Goal: Find specific page/section: Find specific page/section

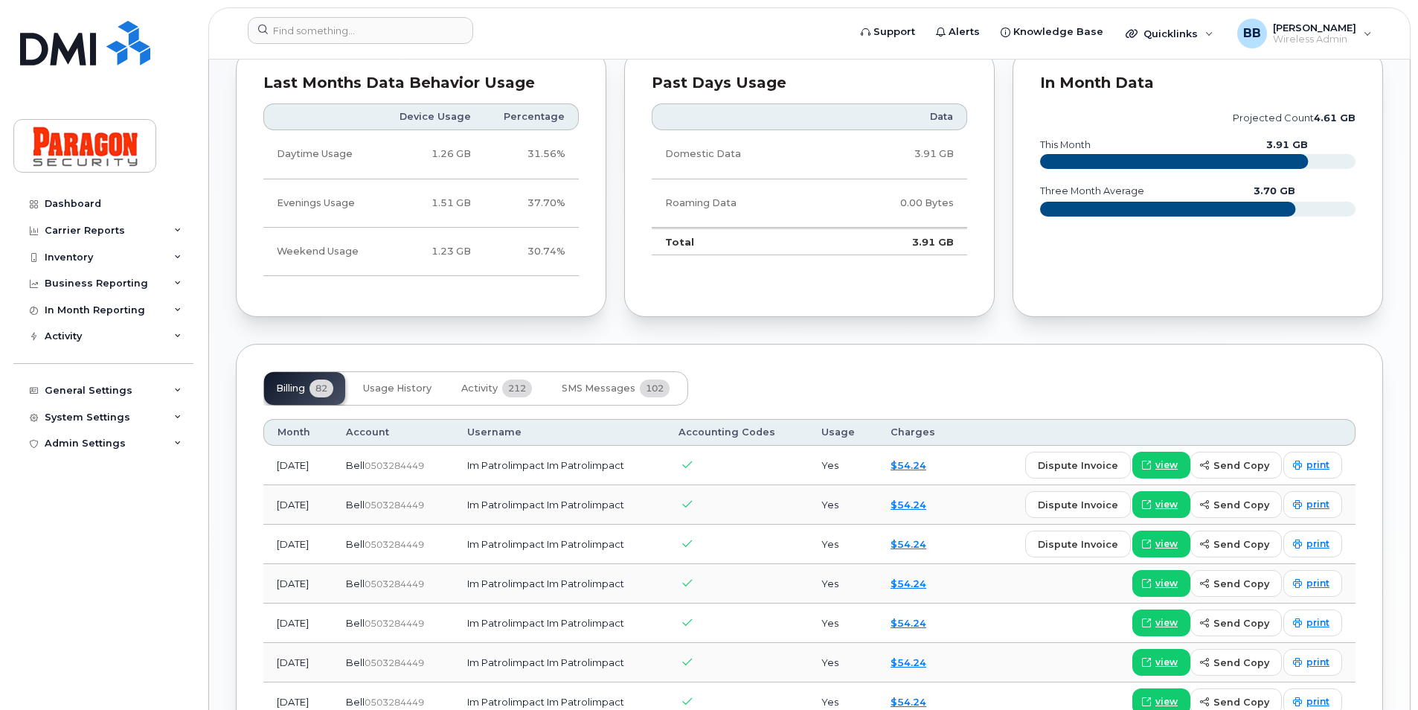
scroll to position [818, 0]
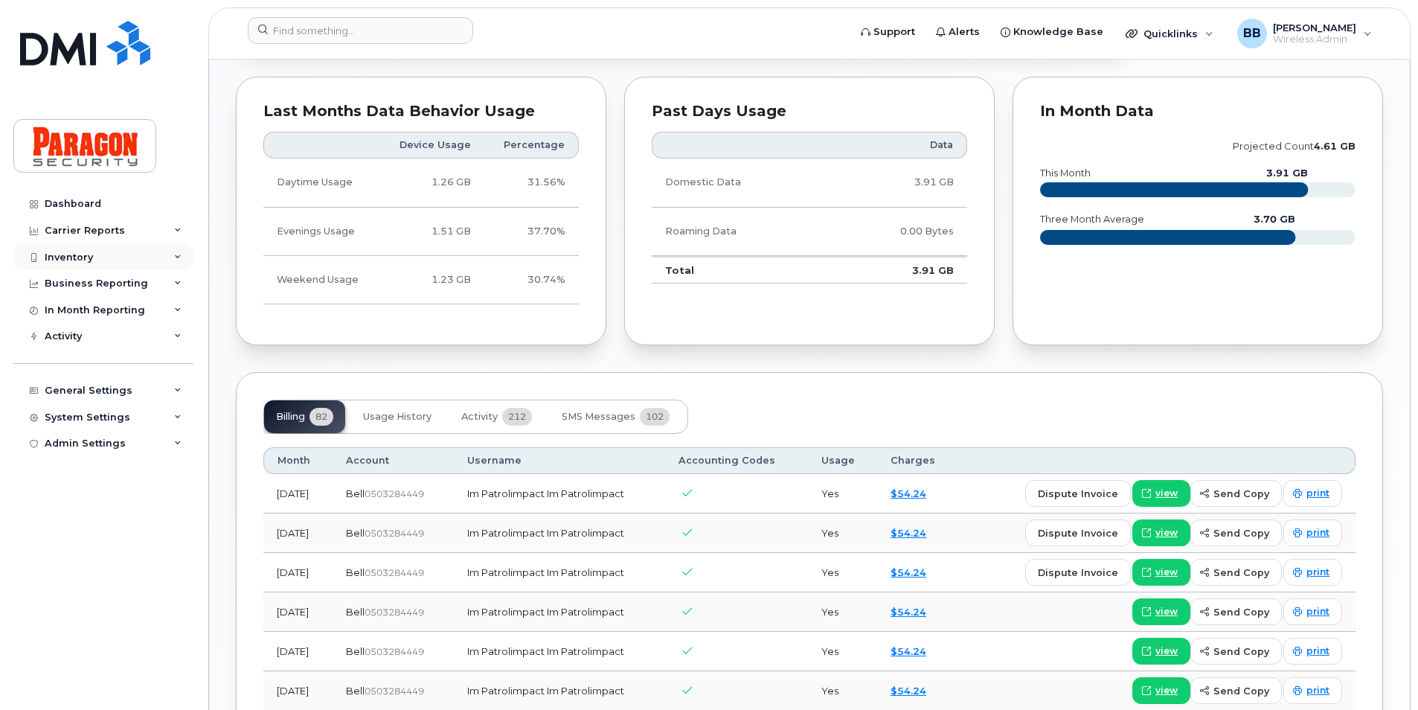
click at [74, 254] on div "Inventory" at bounding box center [69, 257] width 48 height 12
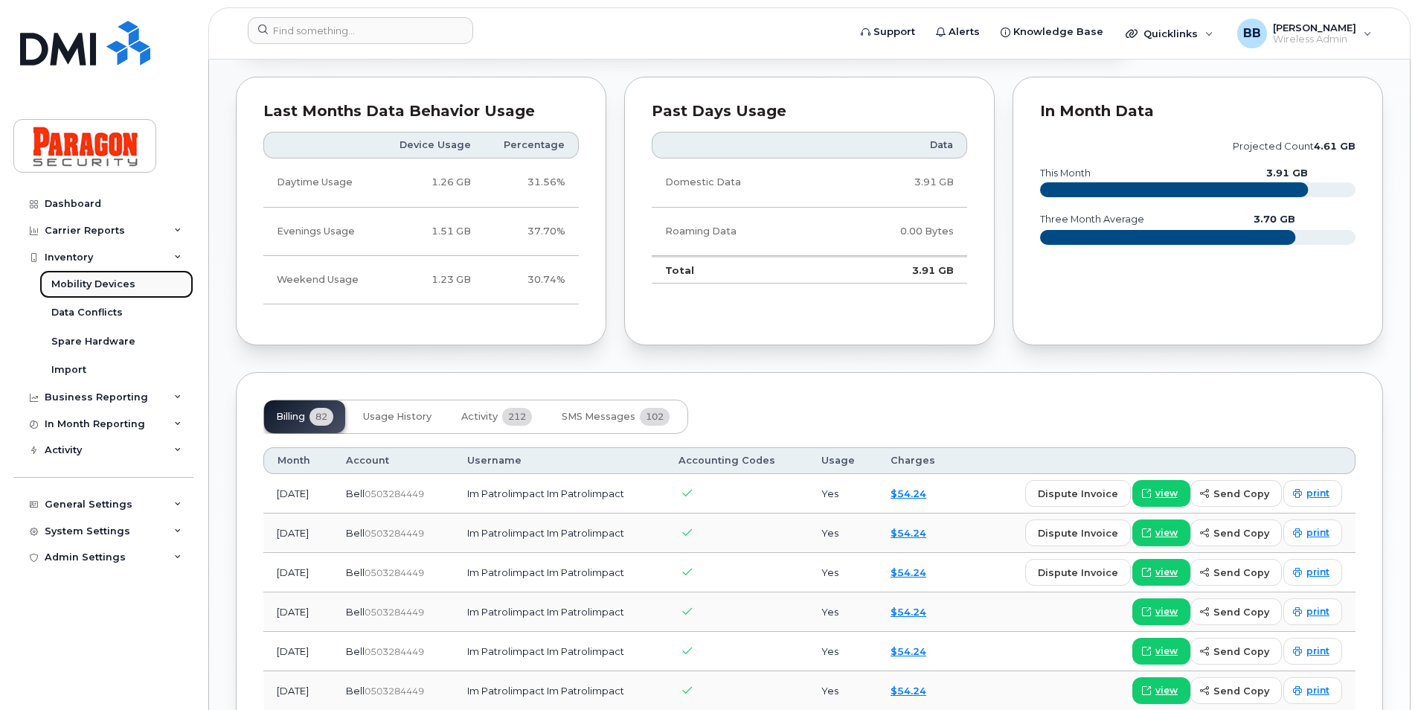
click at [82, 282] on div "Mobility Devices" at bounding box center [93, 284] width 84 height 13
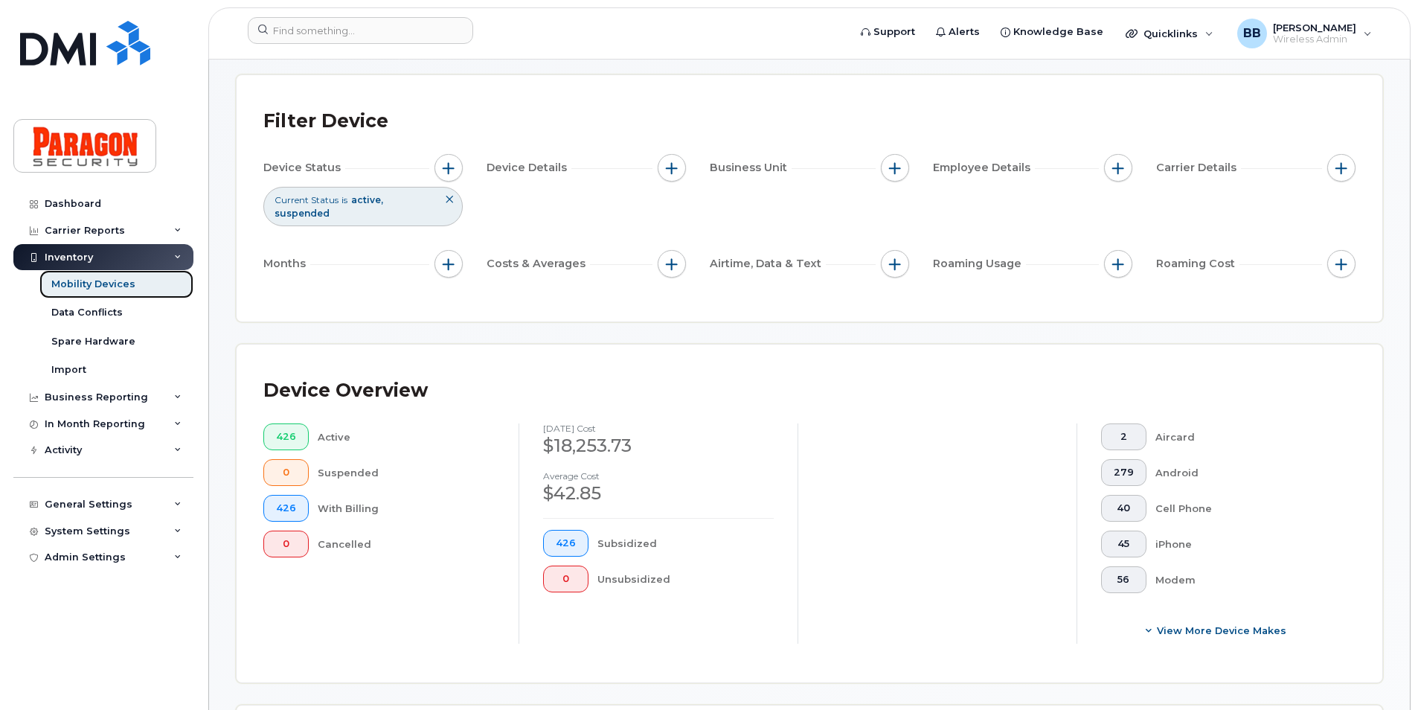
scroll to position [298, 0]
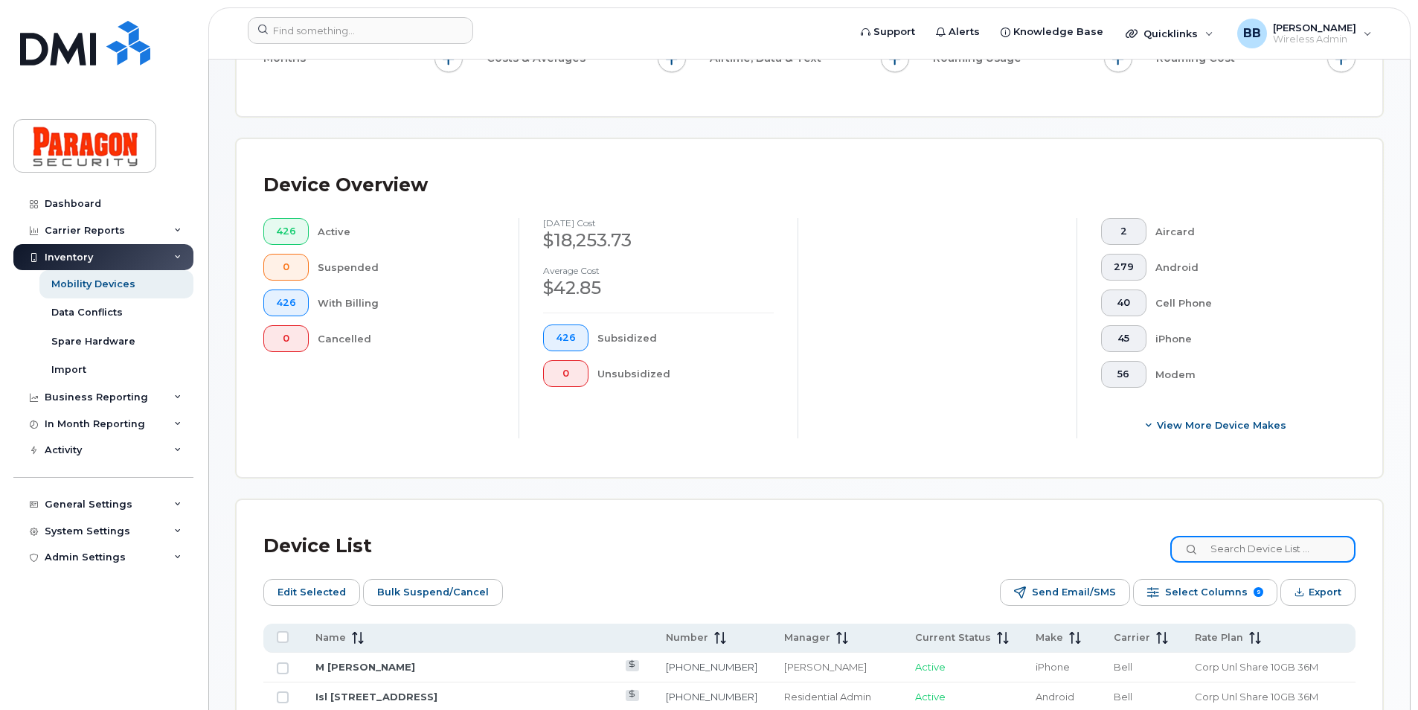
click at [1347, 552] on input at bounding box center [1262, 549] width 185 height 27
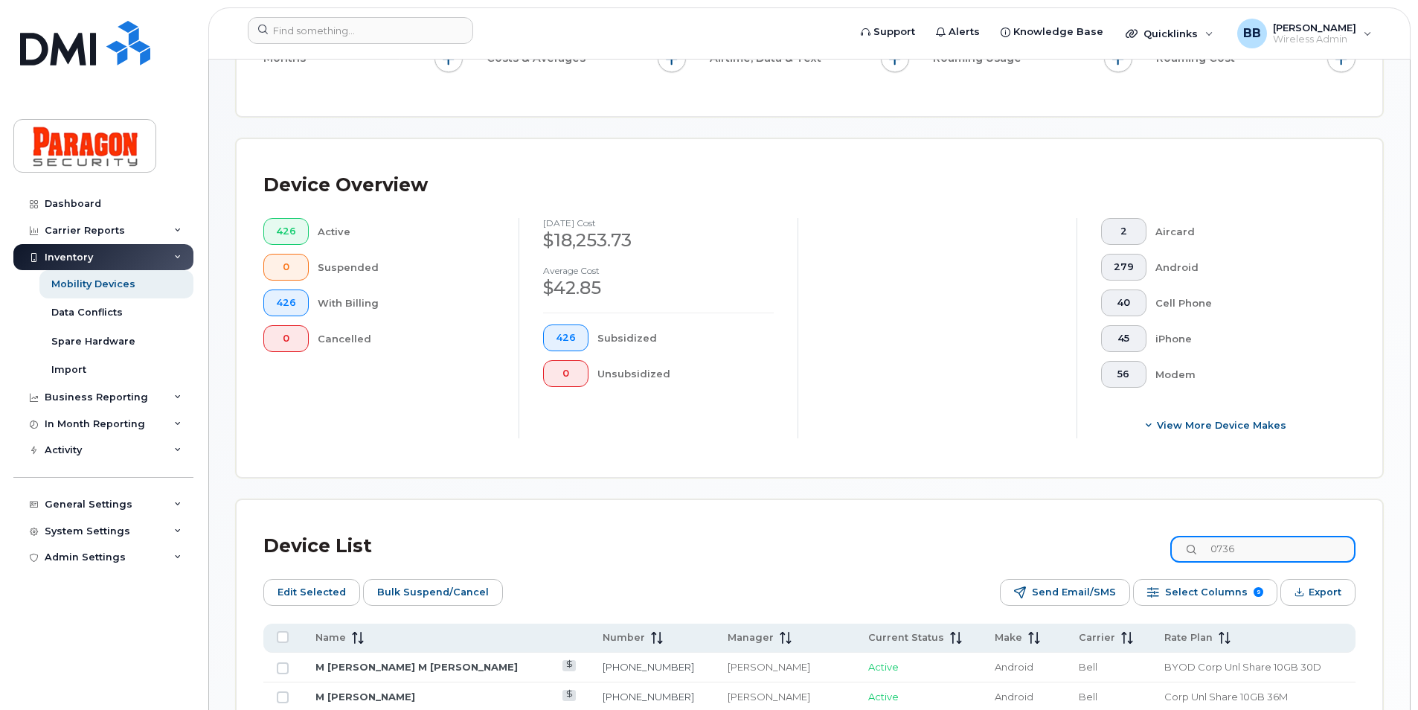
type input "0736"
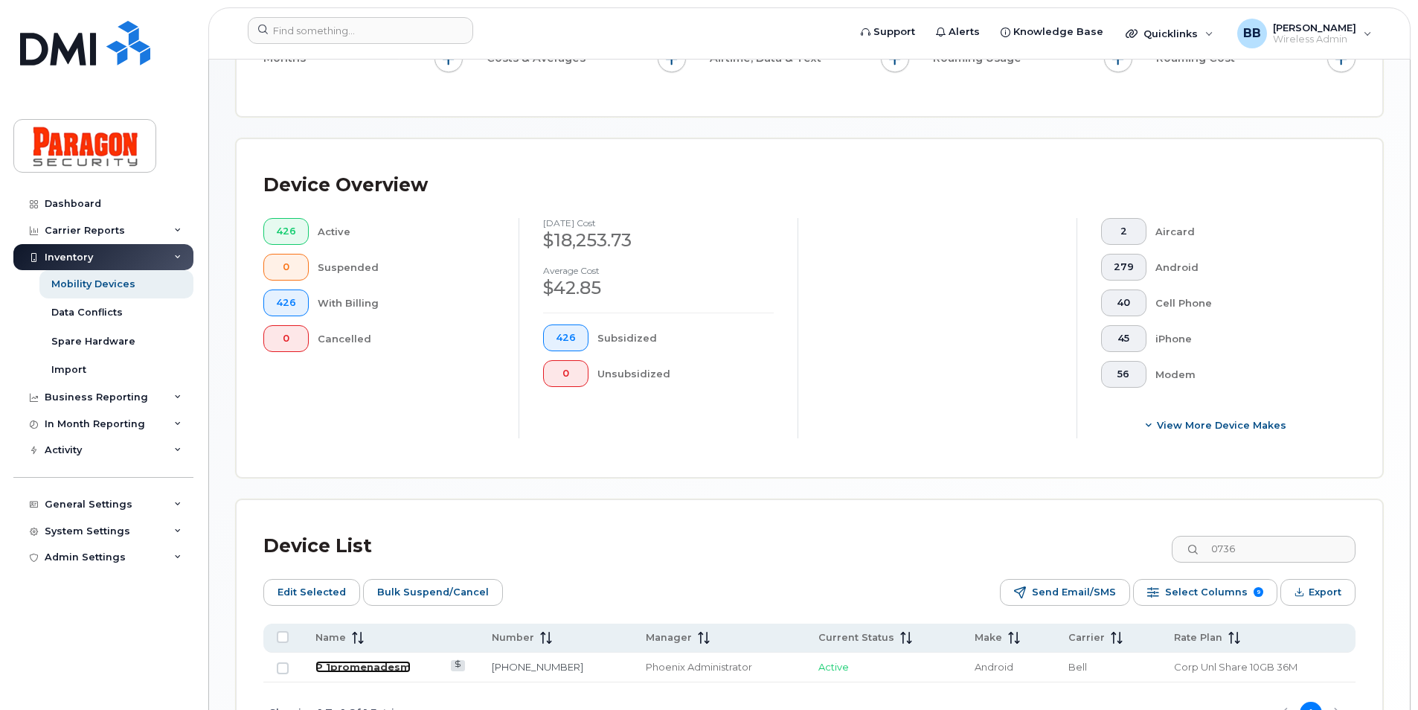
click at [366, 667] on link "P 1promenadesm" at bounding box center [362, 667] width 95 height 12
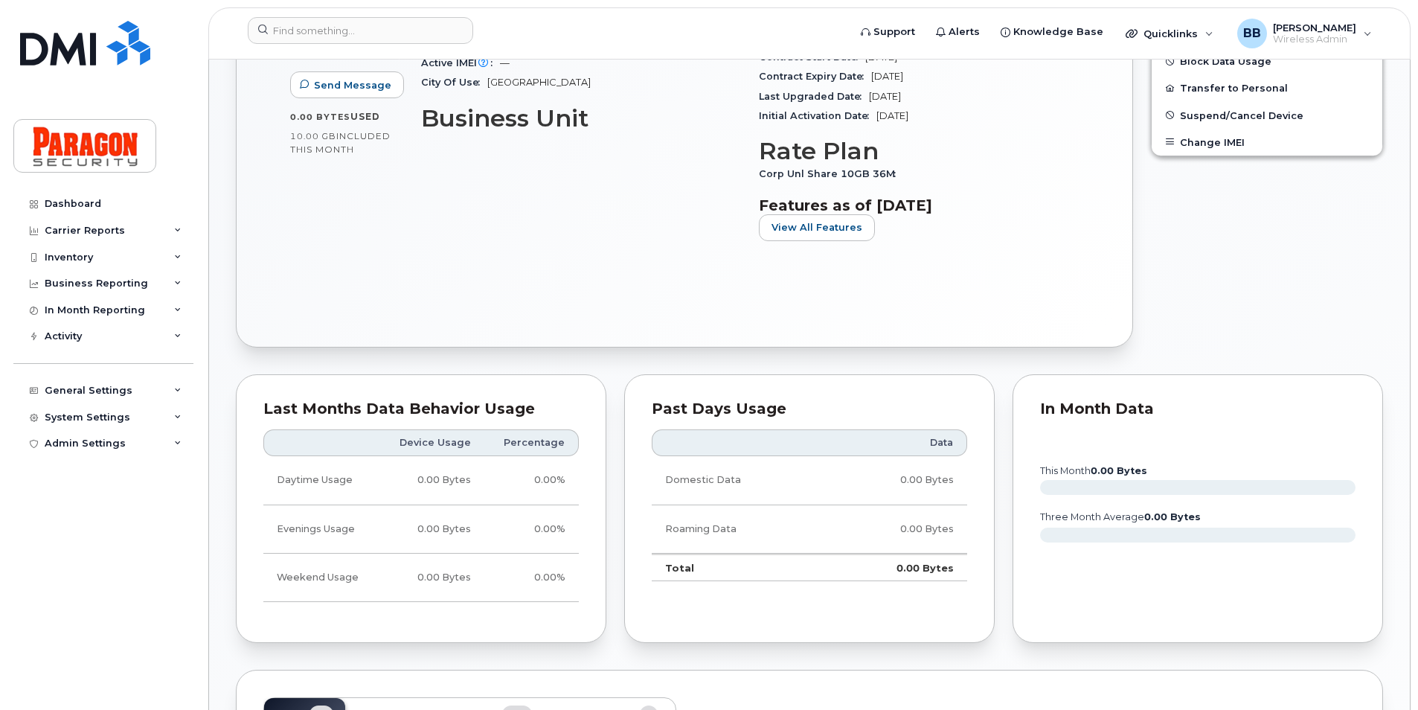
scroll to position [1116, 0]
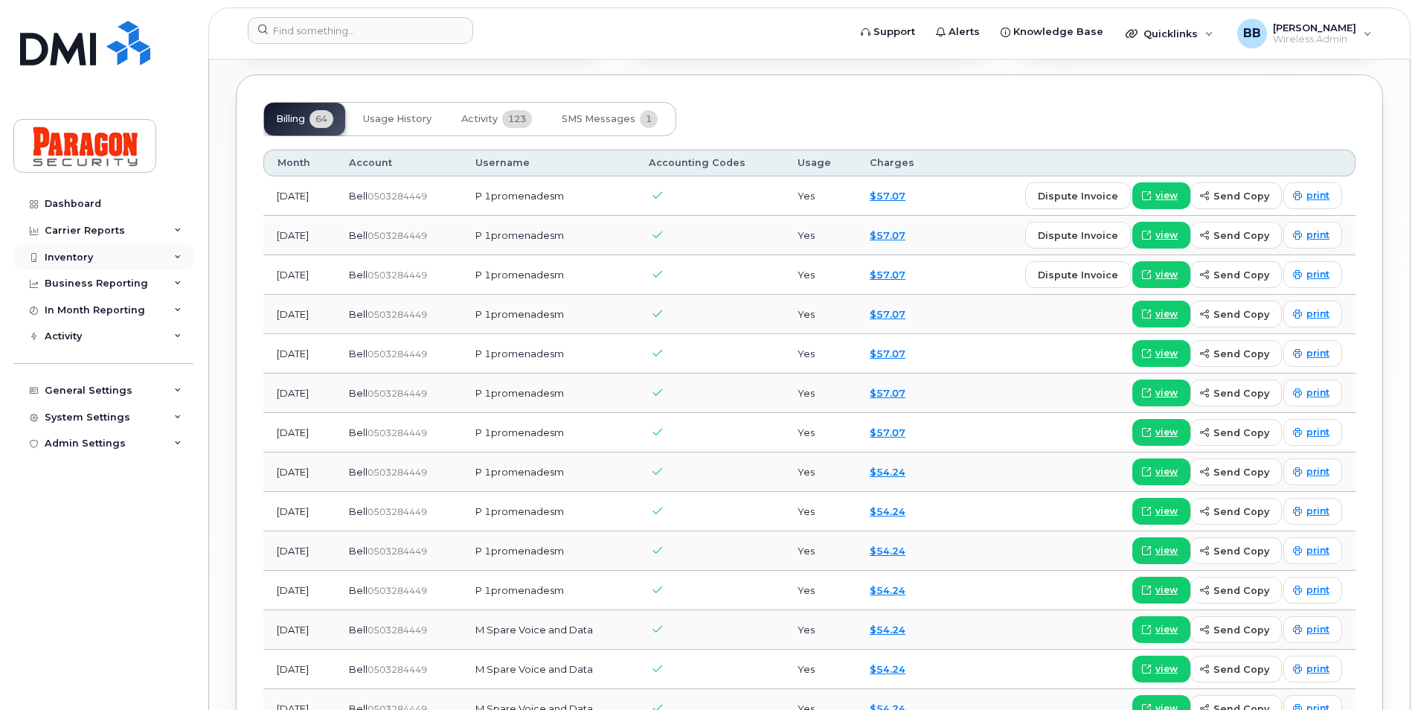
click at [74, 256] on div "Inventory" at bounding box center [69, 257] width 48 height 12
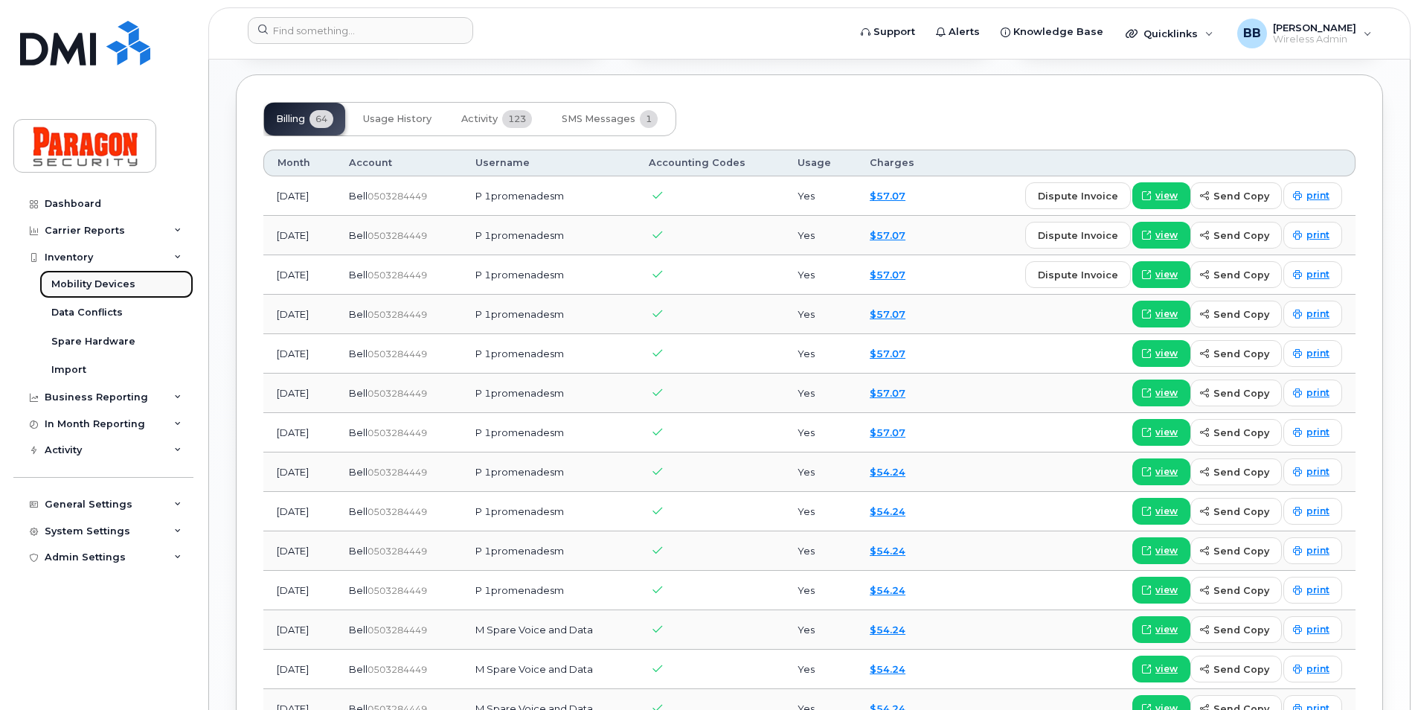
click at [89, 286] on div "Mobility Devices" at bounding box center [93, 284] width 84 height 13
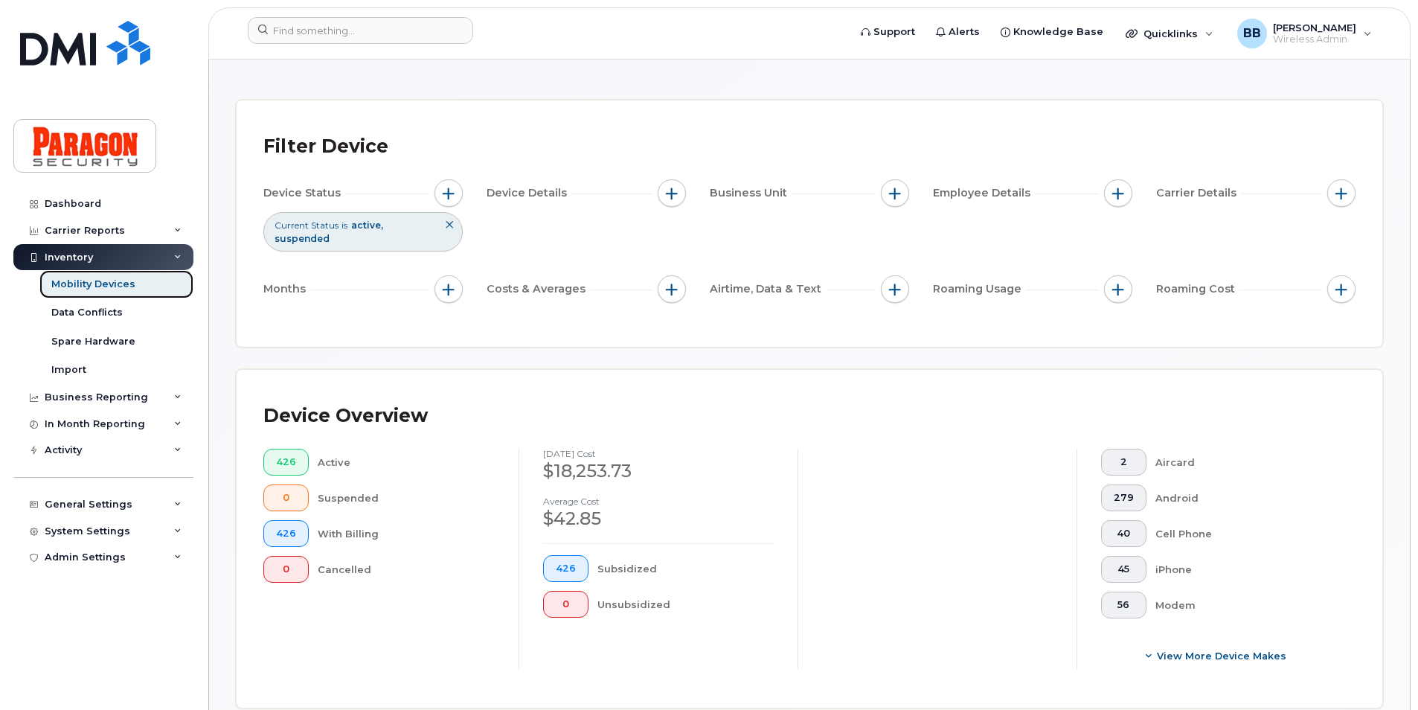
scroll to position [298, 0]
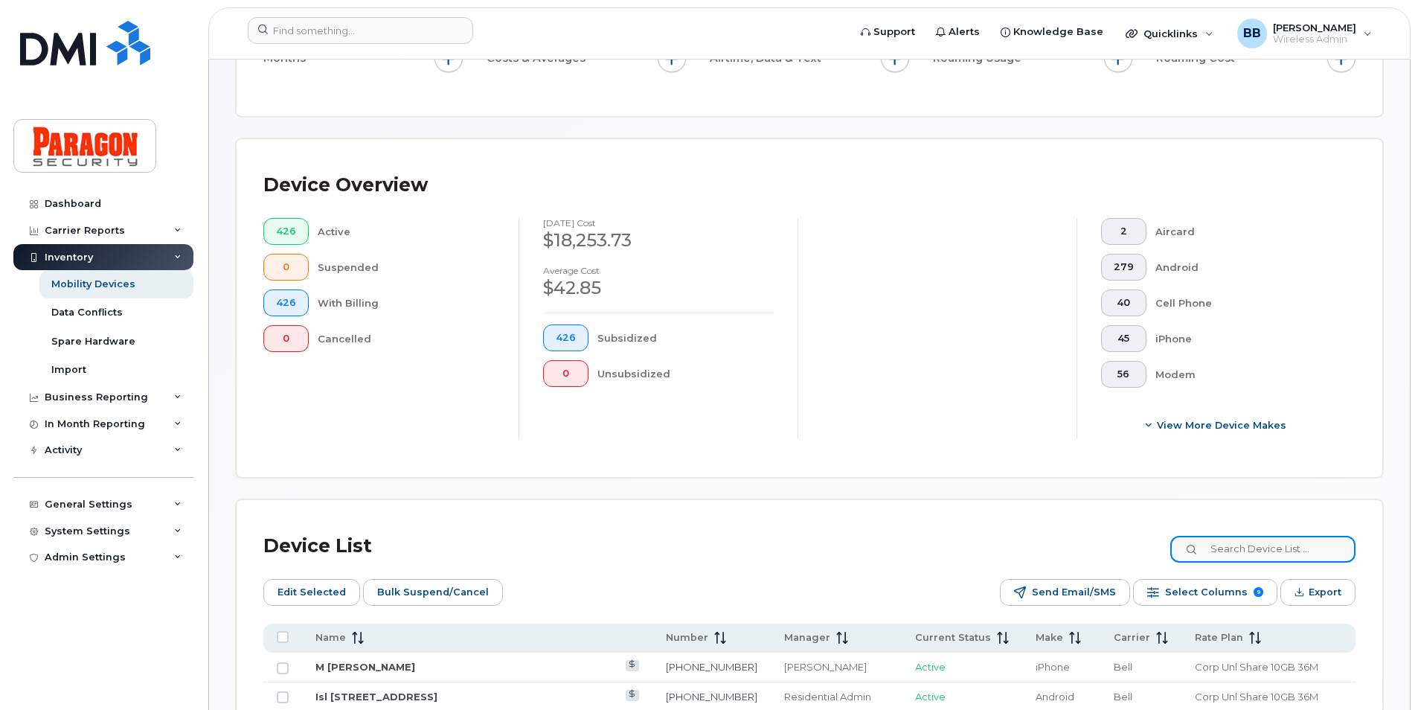
click at [1289, 556] on input at bounding box center [1262, 549] width 185 height 27
type input "5942"
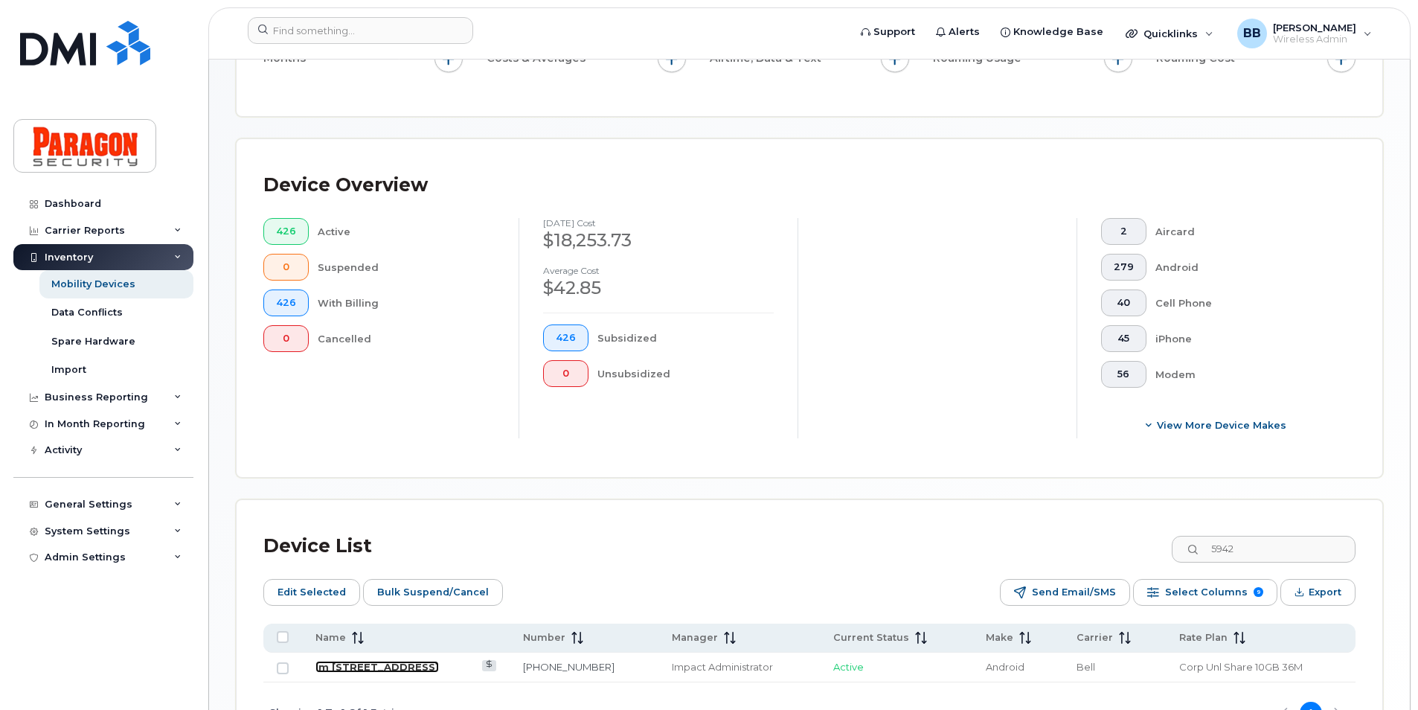
click at [374, 665] on link "Im [STREET_ADDRESS]" at bounding box center [376, 667] width 123 height 12
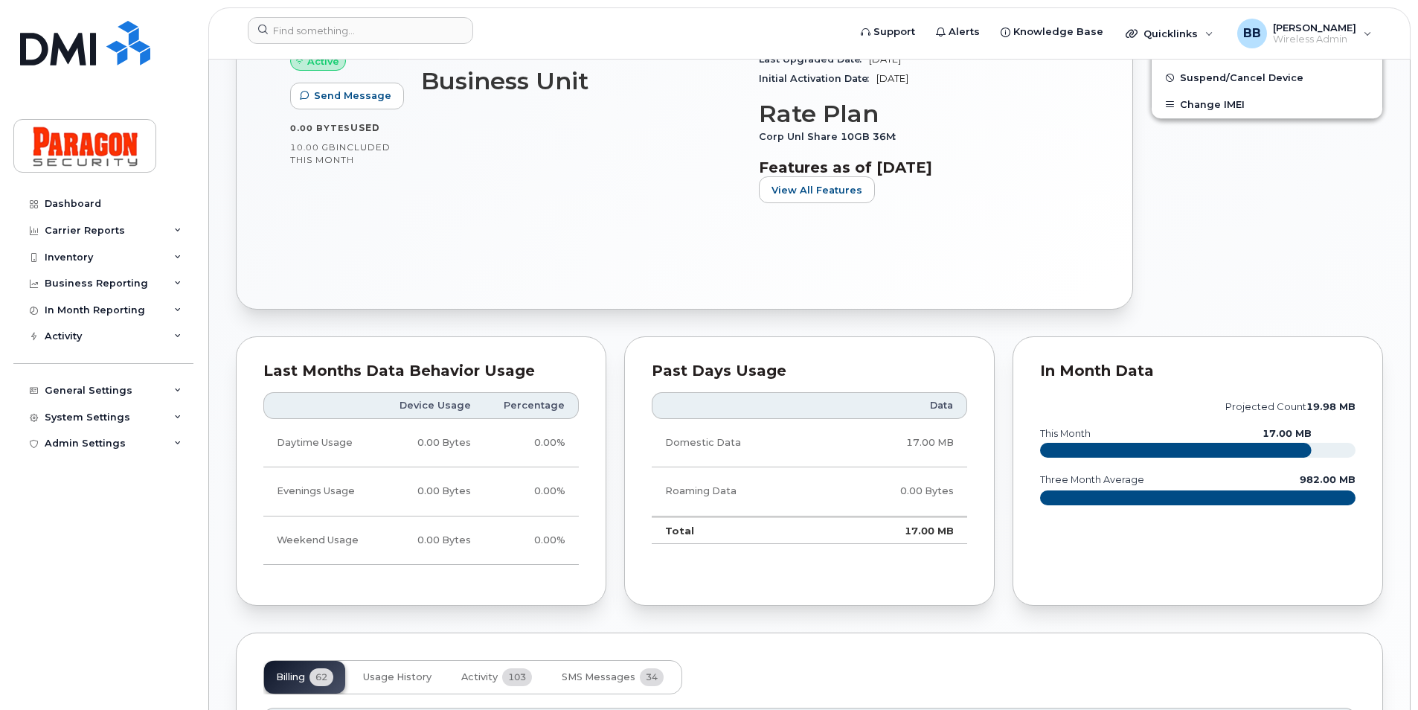
scroll to position [818, 0]
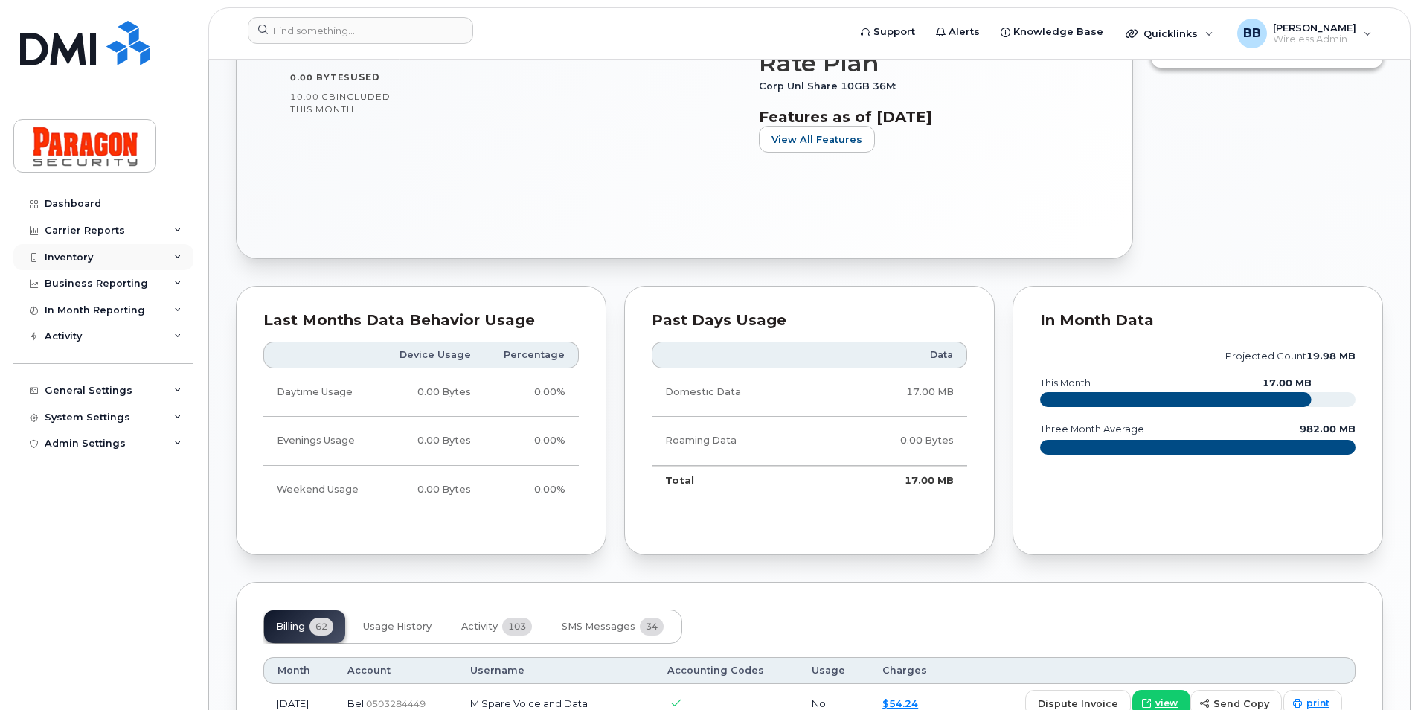
click at [89, 253] on div "Inventory" at bounding box center [69, 257] width 48 height 12
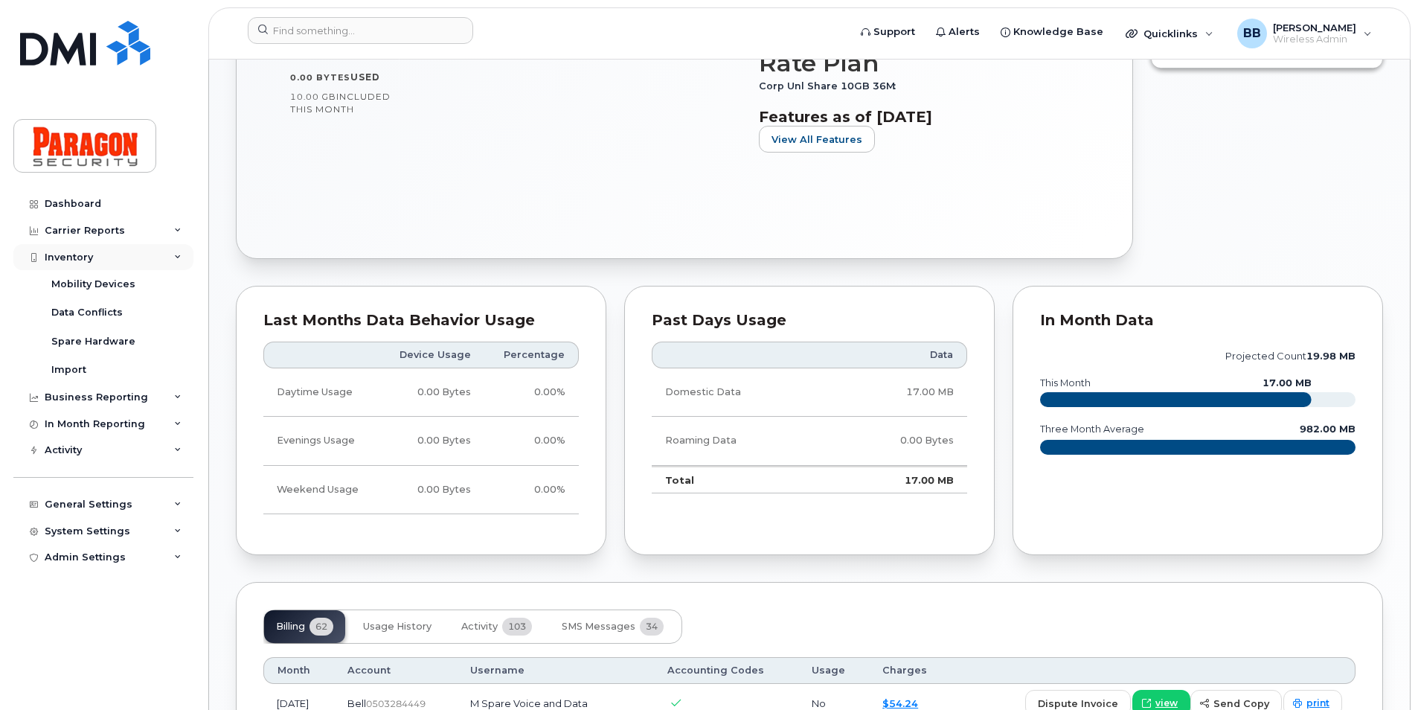
click at [80, 256] on div "Inventory" at bounding box center [69, 257] width 48 height 12
